Goal: Task Accomplishment & Management: Manage account settings

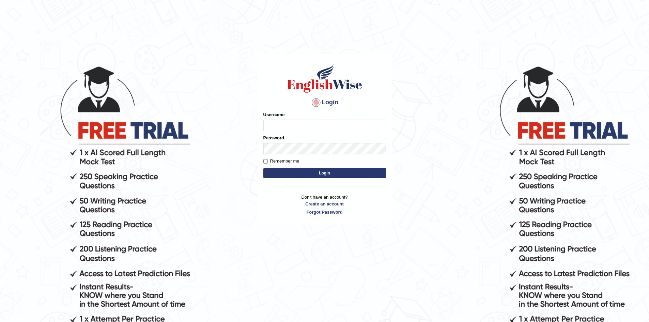
type input "Eunice7589"
click at [330, 175] on button "Login" at bounding box center [324, 173] width 123 height 10
